Goal: Find specific page/section

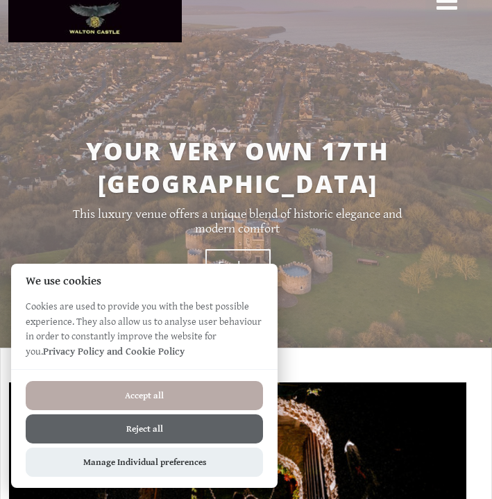
scroll to position [85, 0]
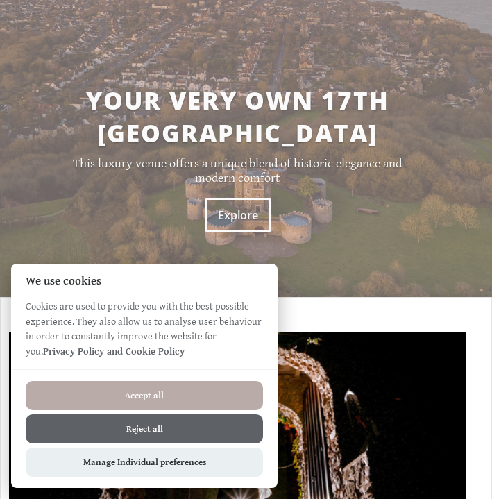
click at [144, 379] on div "Accept all Reject all Manage Individual preferences" at bounding box center [144, 428] width 266 height 119
click at [144, 382] on button "Accept all" at bounding box center [144, 395] width 237 height 29
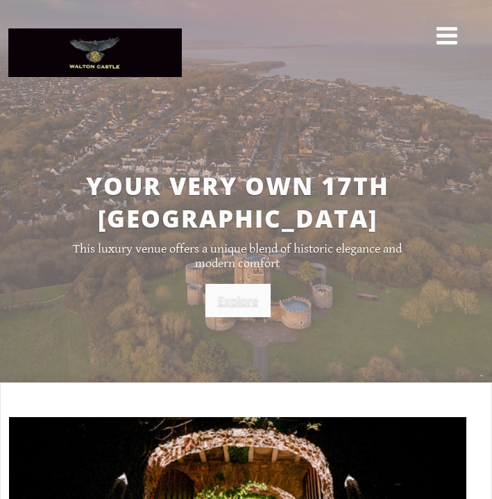
click at [250, 302] on link "Explore" at bounding box center [237, 300] width 65 height 33
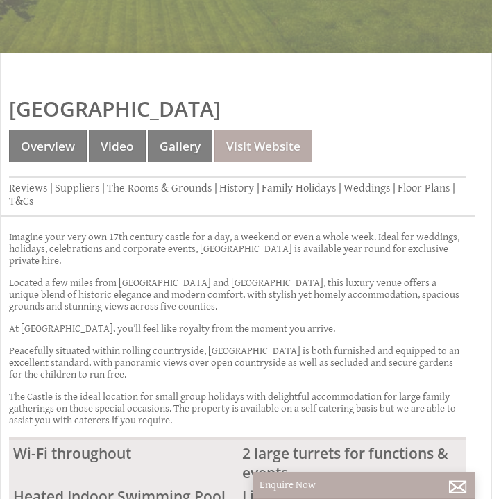
scroll to position [298, 0]
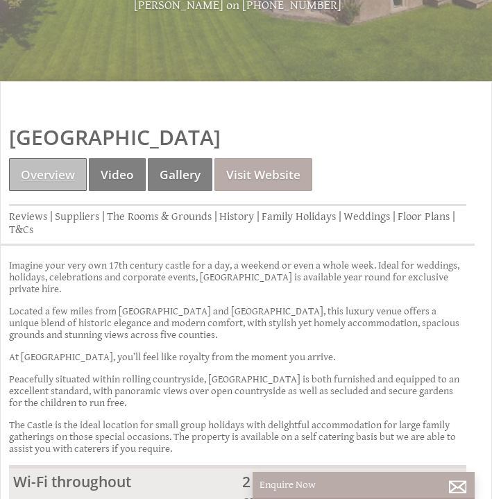
click at [57, 158] on link "Overview" at bounding box center [48, 174] width 78 height 33
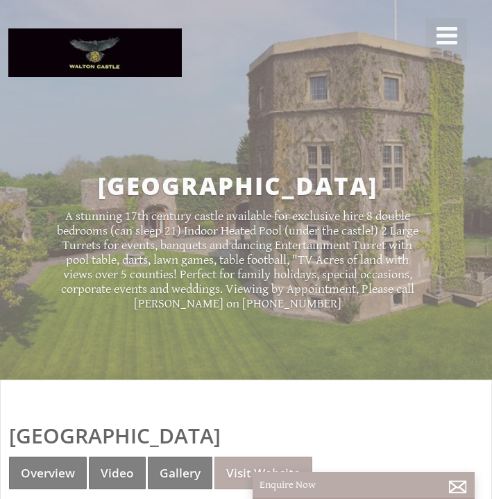
scroll to position [528, 0]
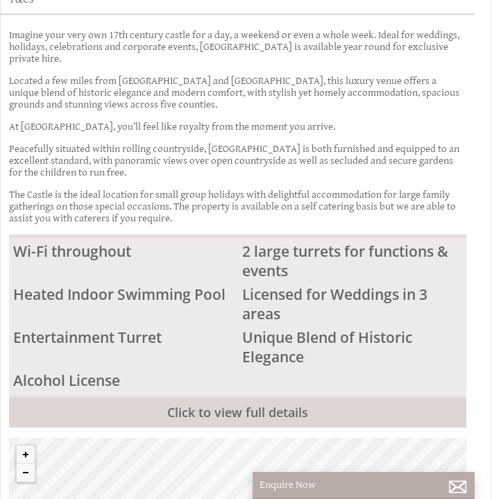
click at [259, 282] on li "Licensed for Weddings in 3 areas" at bounding box center [352, 303] width 229 height 43
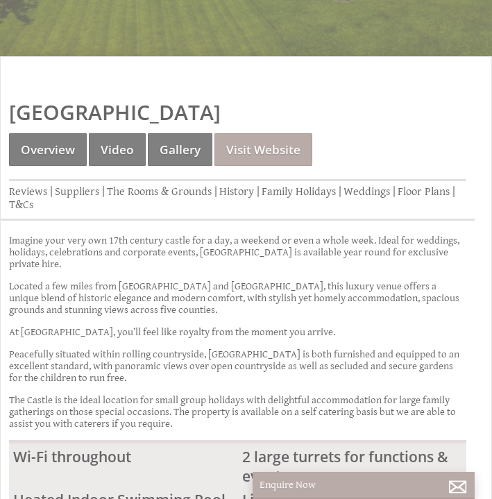
scroll to position [322, 0]
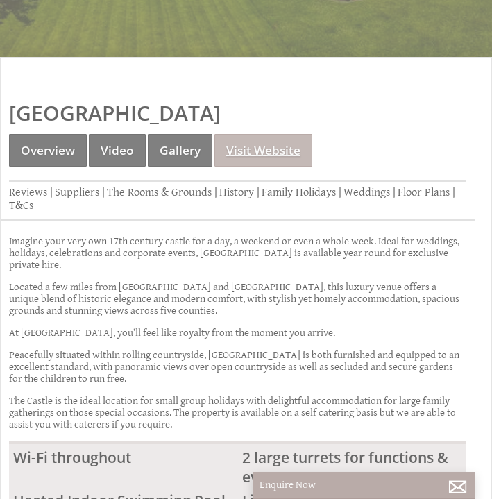
click at [253, 134] on link "Visit Website" at bounding box center [263, 150] width 98 height 33
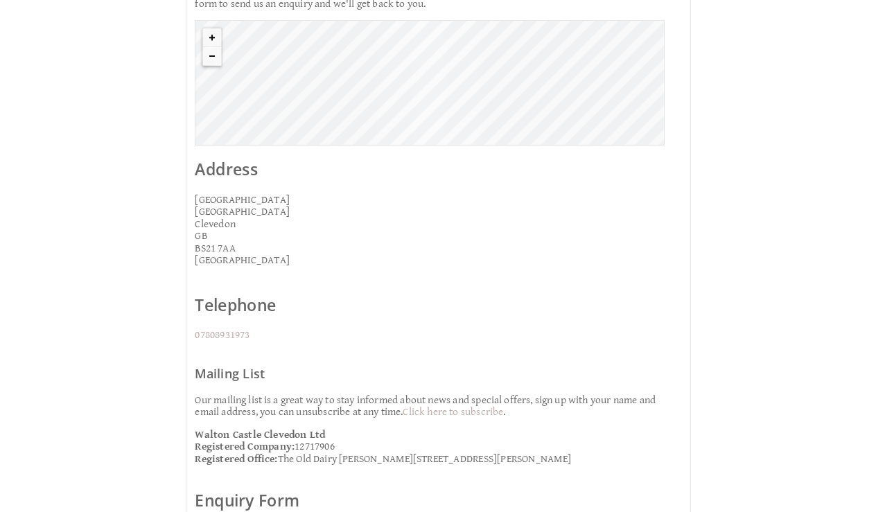
scroll to position [438, 0]
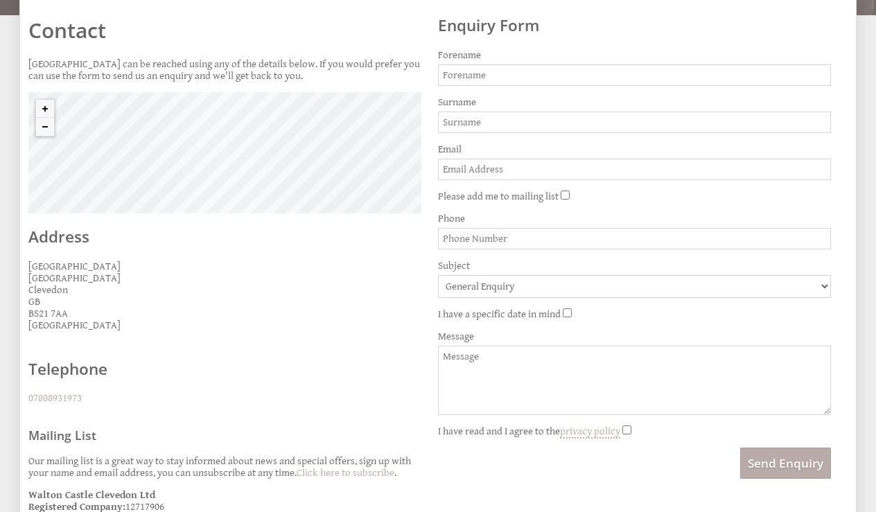
scroll to position [322, 0]
